Goal: Navigation & Orientation: Find specific page/section

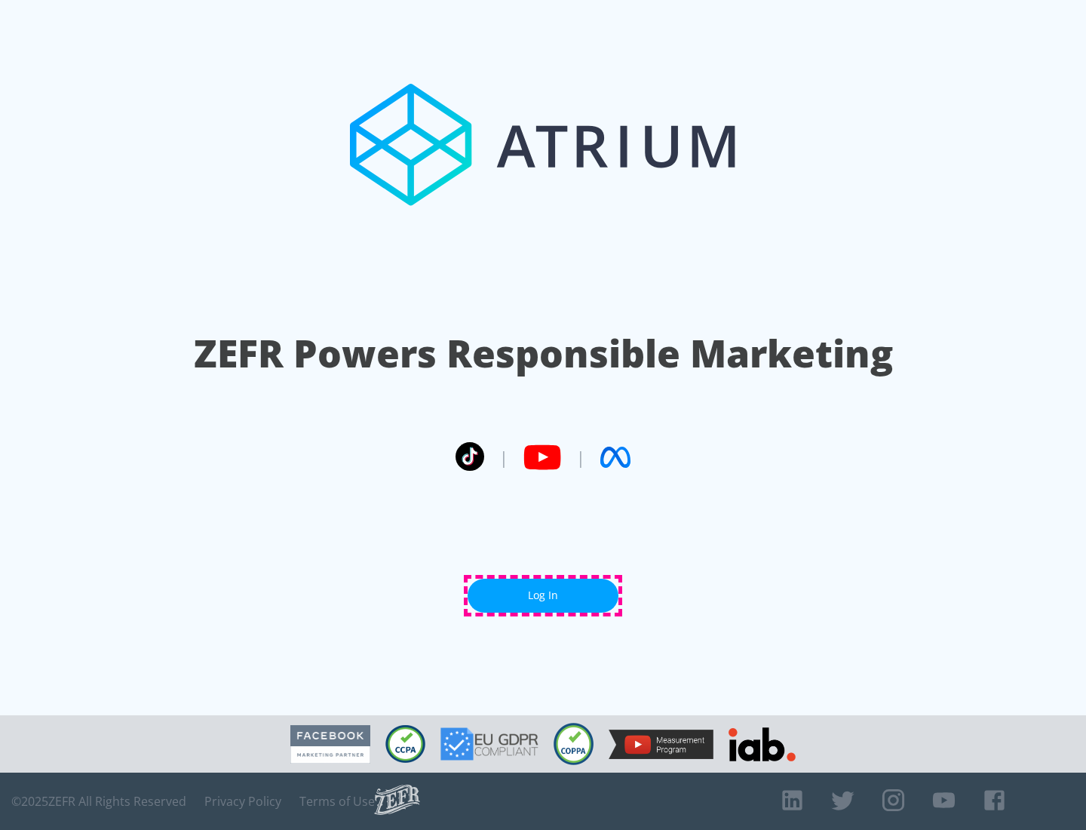
click at [543, 595] on link "Log In" at bounding box center [543, 596] width 151 height 34
